Goal: Find specific page/section: Find specific page/section

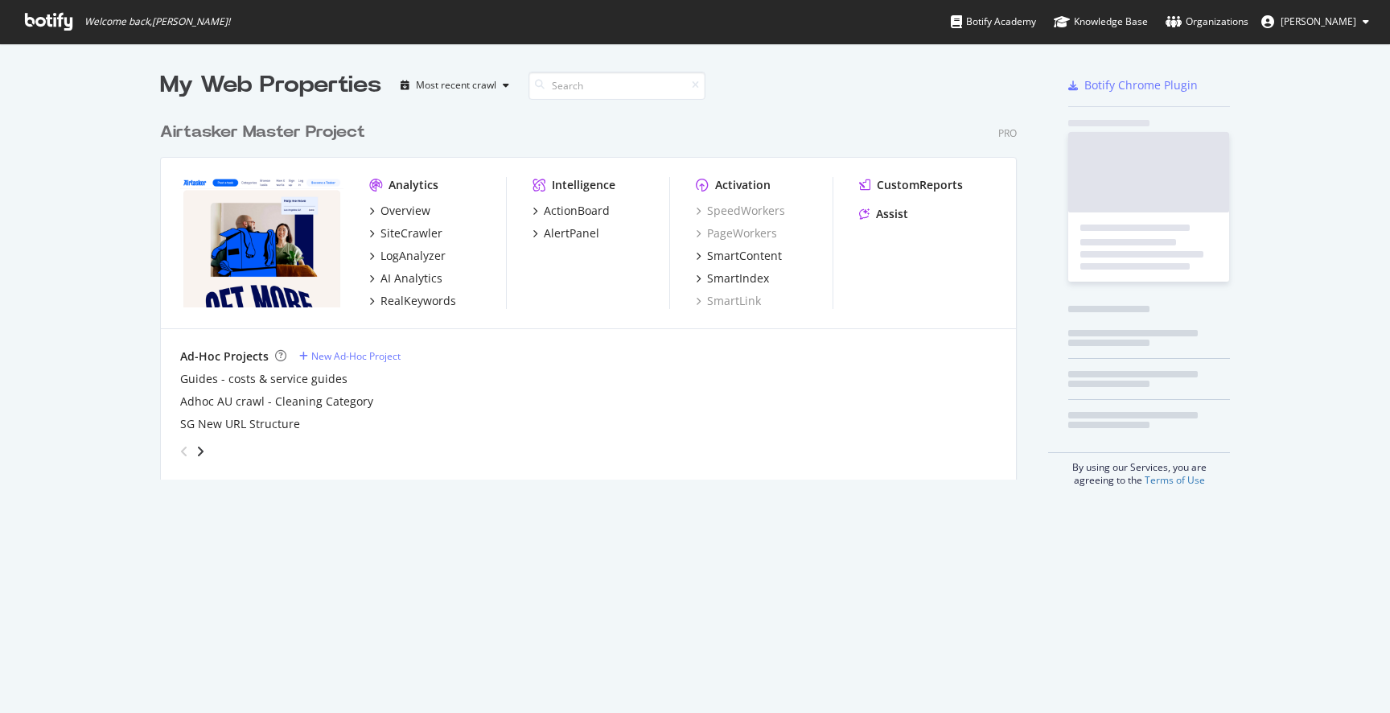
scroll to position [378, 870]
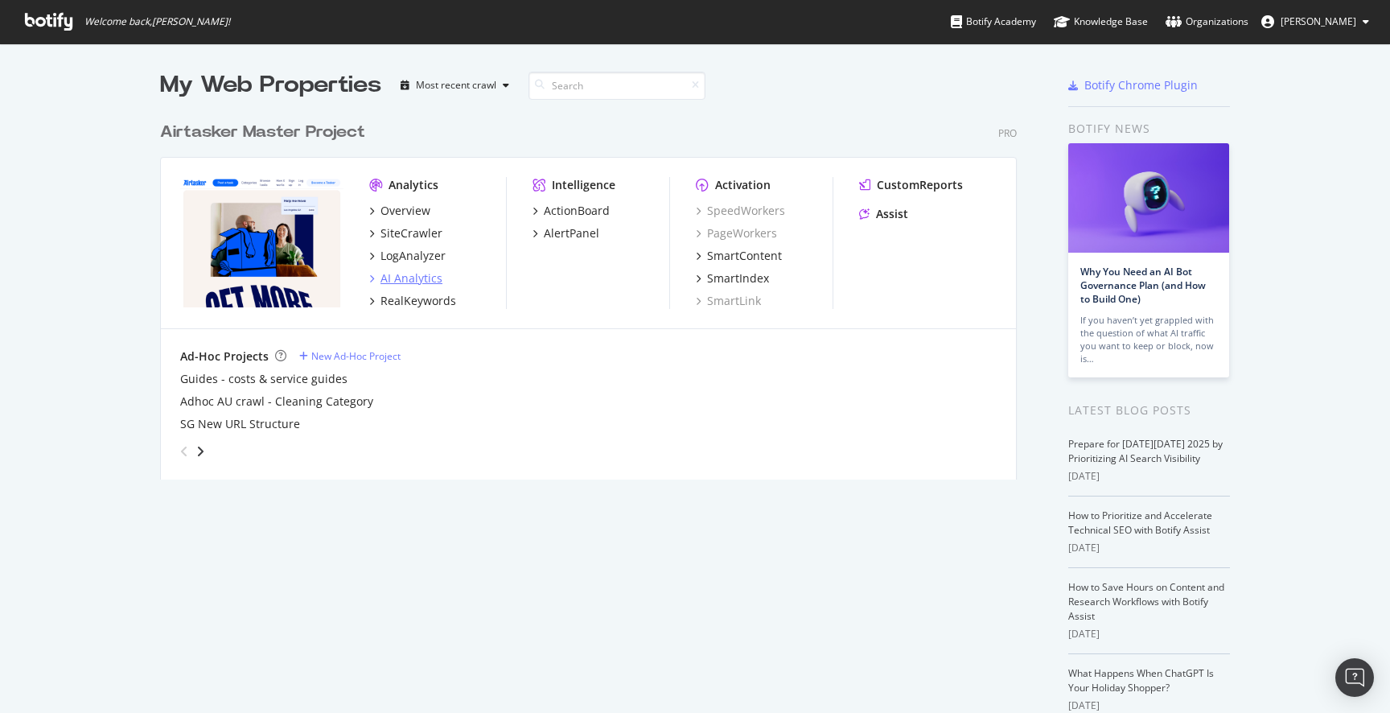
click at [401, 277] on div "AI Analytics" at bounding box center [412, 278] width 62 height 16
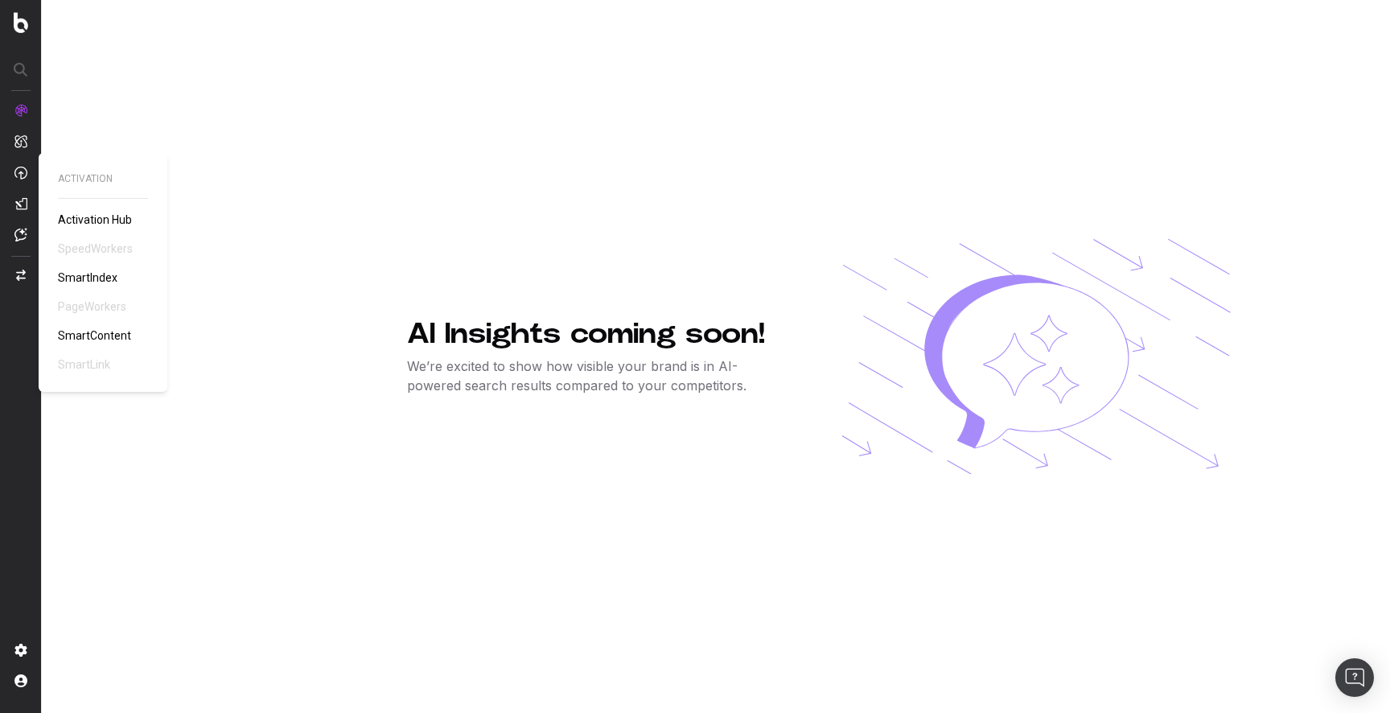
click at [84, 283] on span "SmartIndex" at bounding box center [88, 277] width 60 height 13
